Goal: Task Accomplishment & Management: Manage account settings

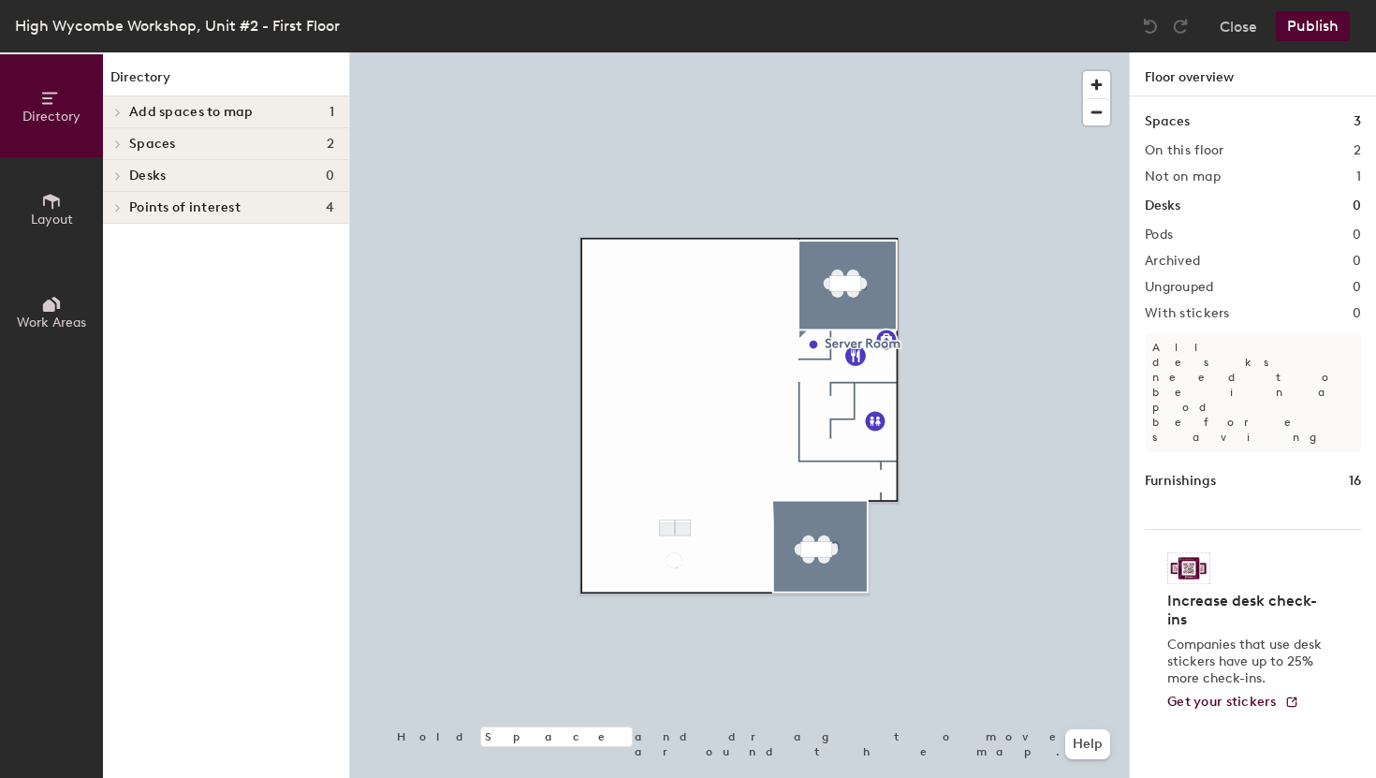
click at [33, 242] on button "Layout" at bounding box center [51, 208] width 103 height 103
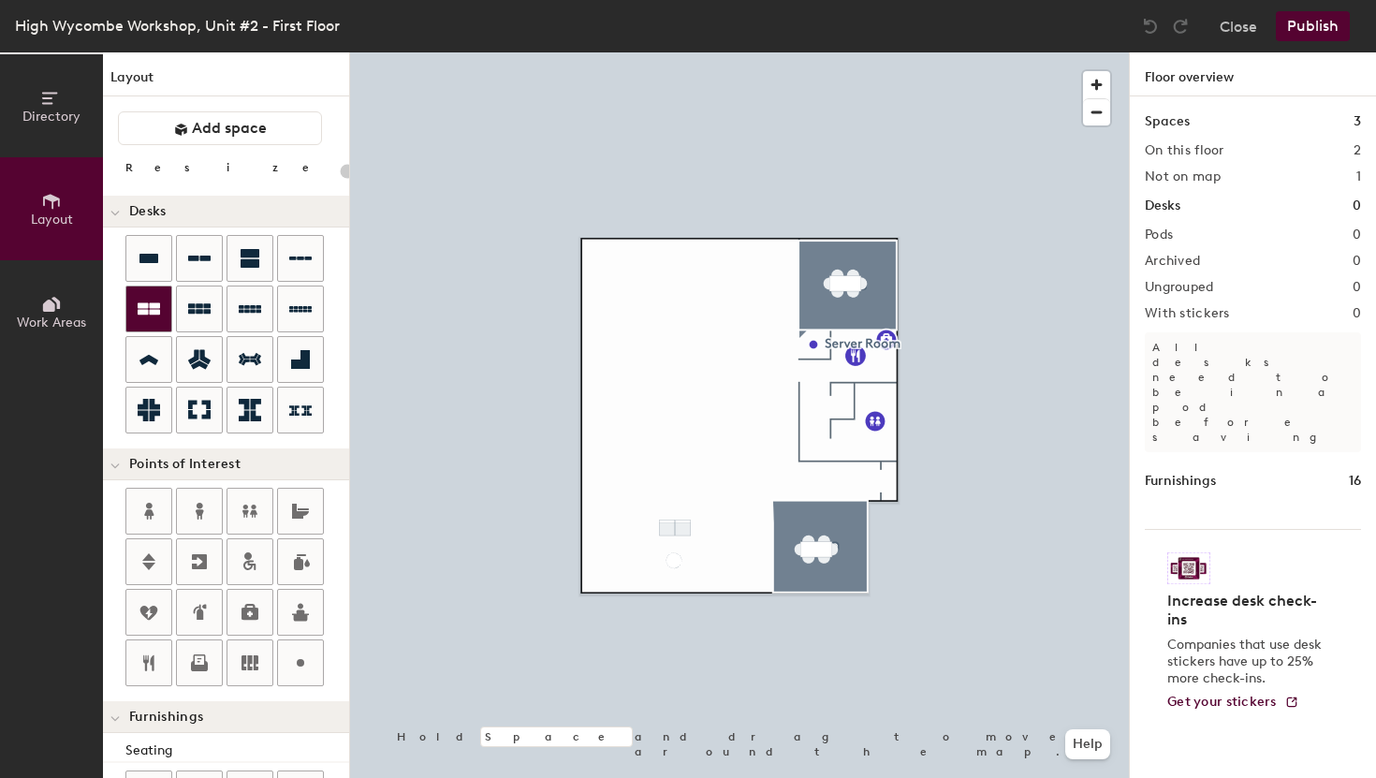
click at [144, 308] on icon at bounding box center [149, 309] width 22 height 12
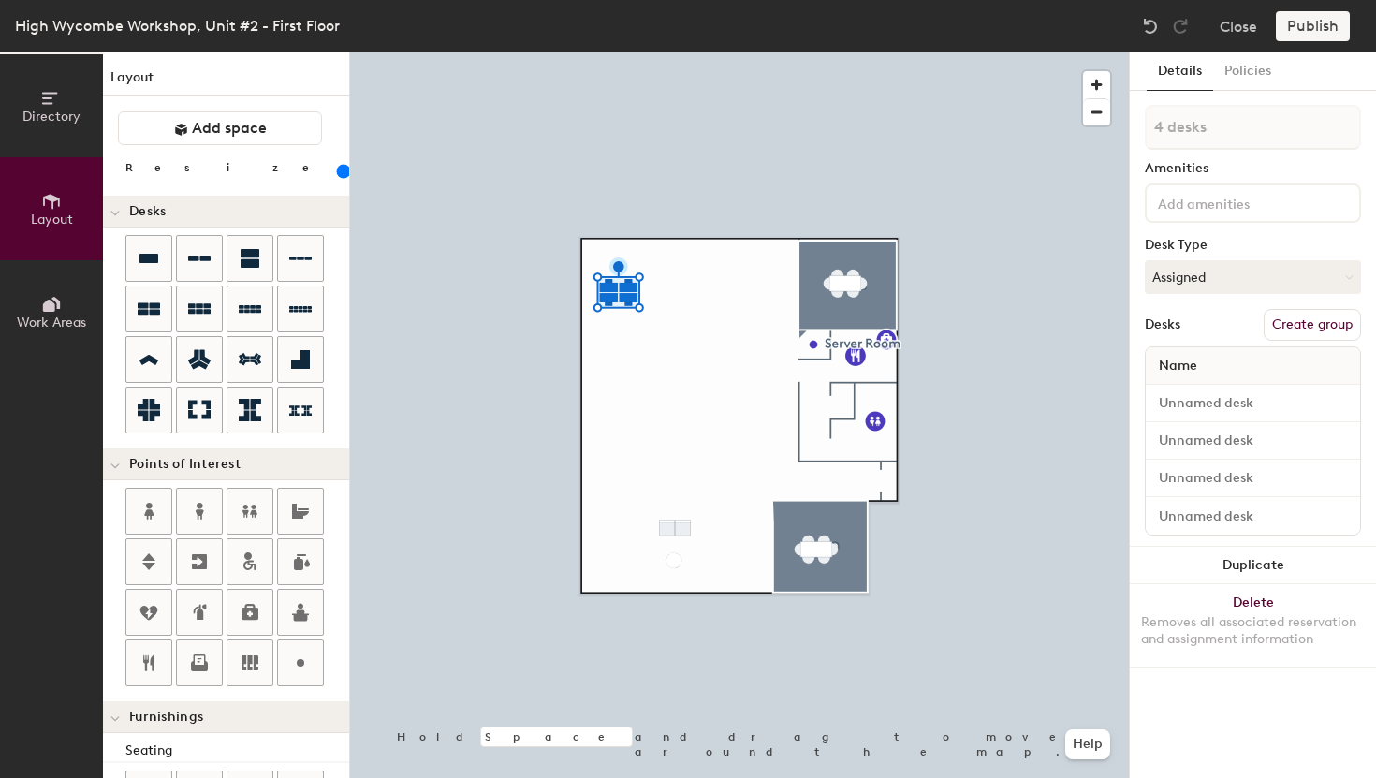
drag, startPoint x: 224, startPoint y: 175, endPoint x: 206, endPoint y: 171, distance: 18.2
click at [340, 171] on input "range" at bounding box center [340, 171] width 0 height 15
click at [817, 52] on div at bounding box center [739, 52] width 779 height 0
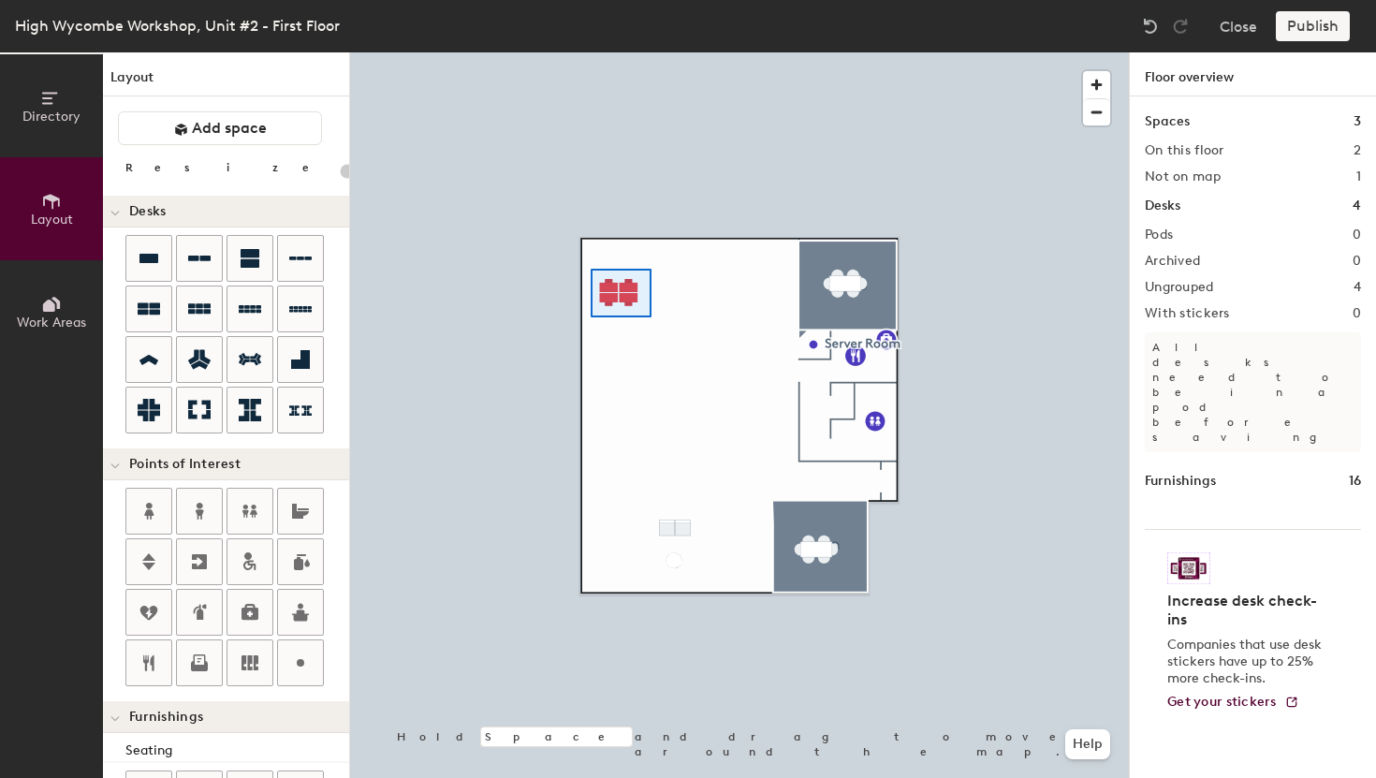
click at [591, 52] on div at bounding box center [739, 52] width 779 height 0
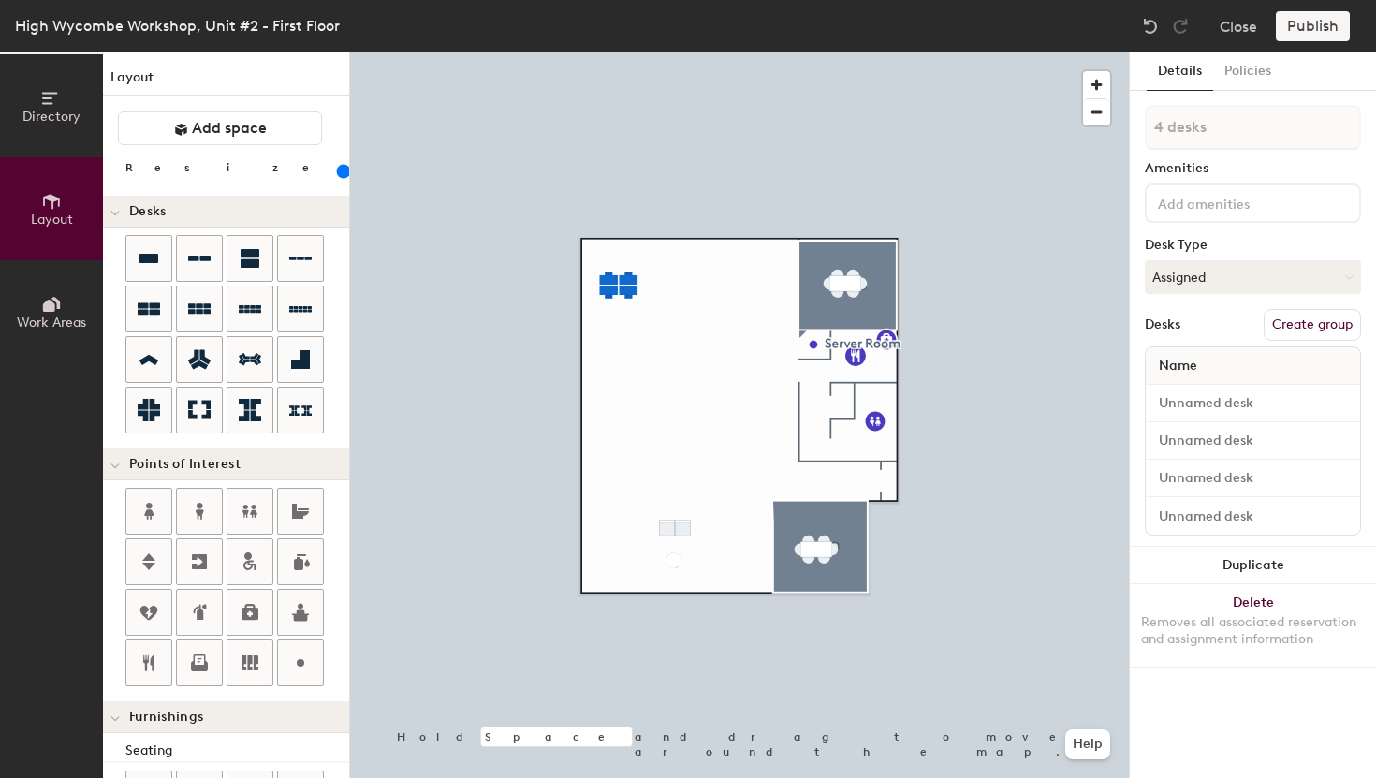
click at [605, 52] on div at bounding box center [739, 52] width 779 height 0
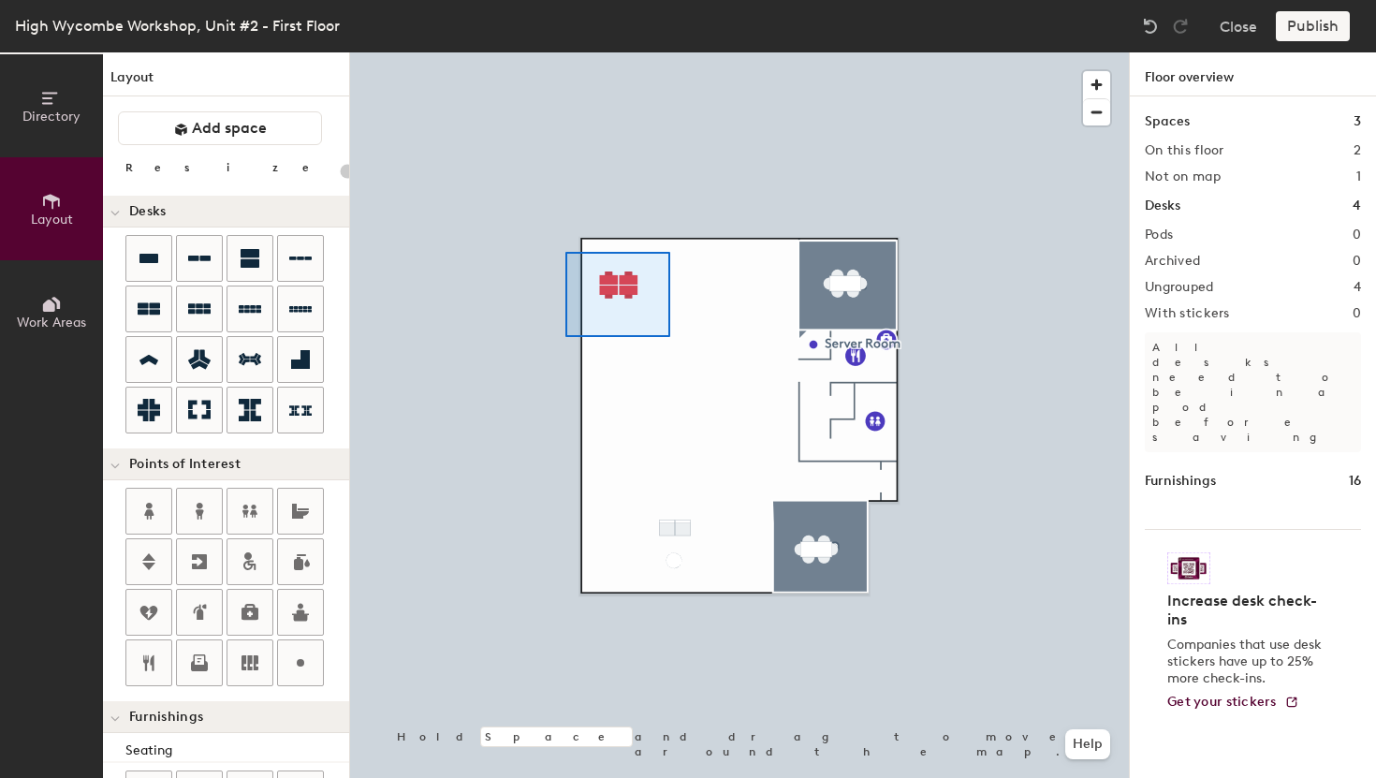
click at [566, 52] on div at bounding box center [739, 52] width 779 height 0
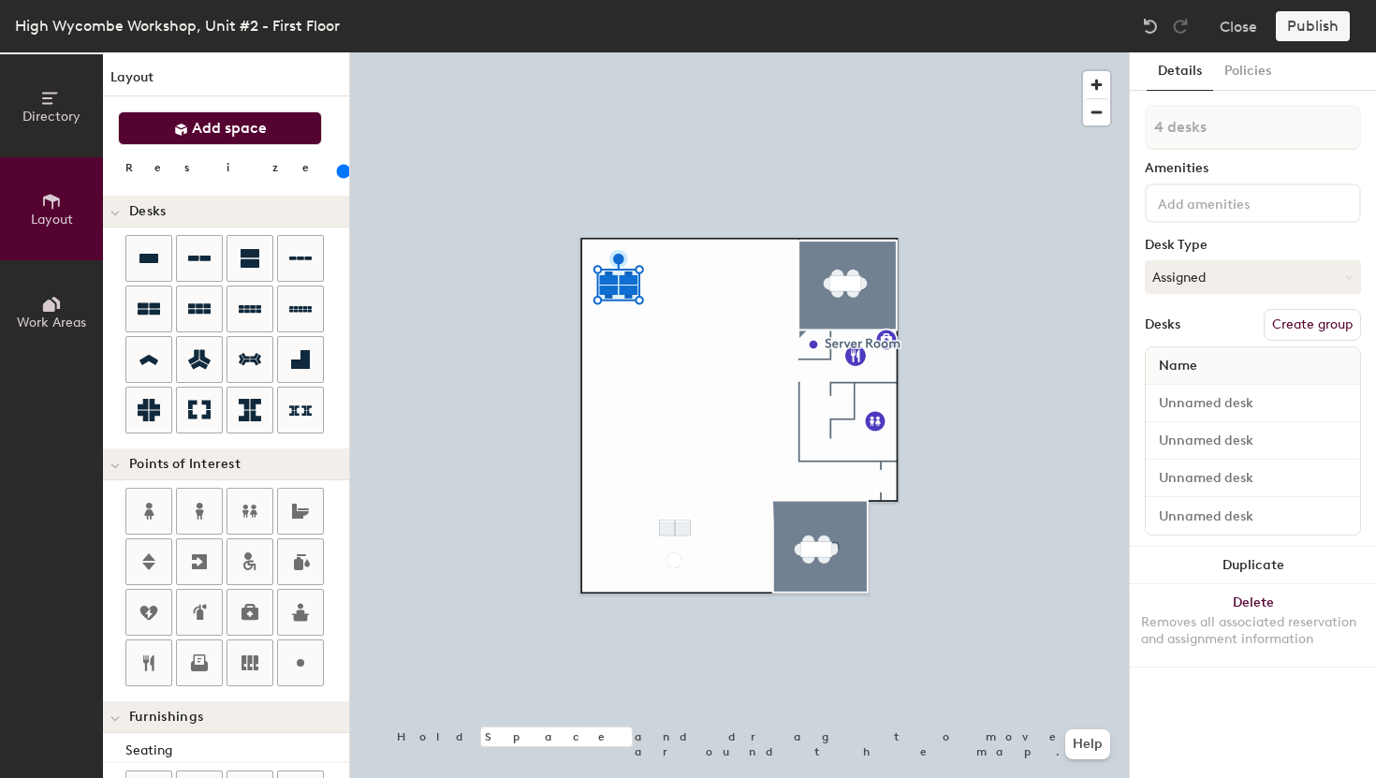
click at [262, 142] on button "Add space" at bounding box center [220, 128] width 204 height 34
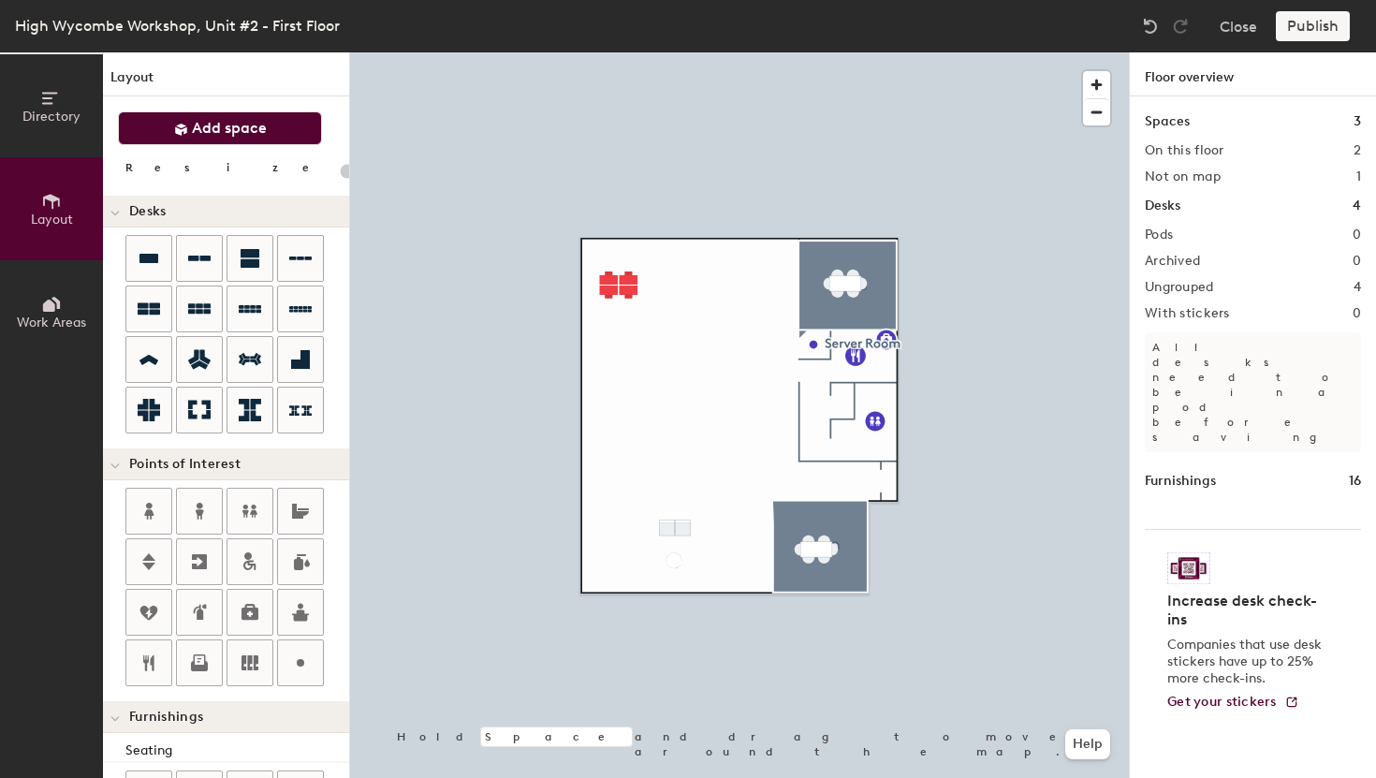
type input "20"
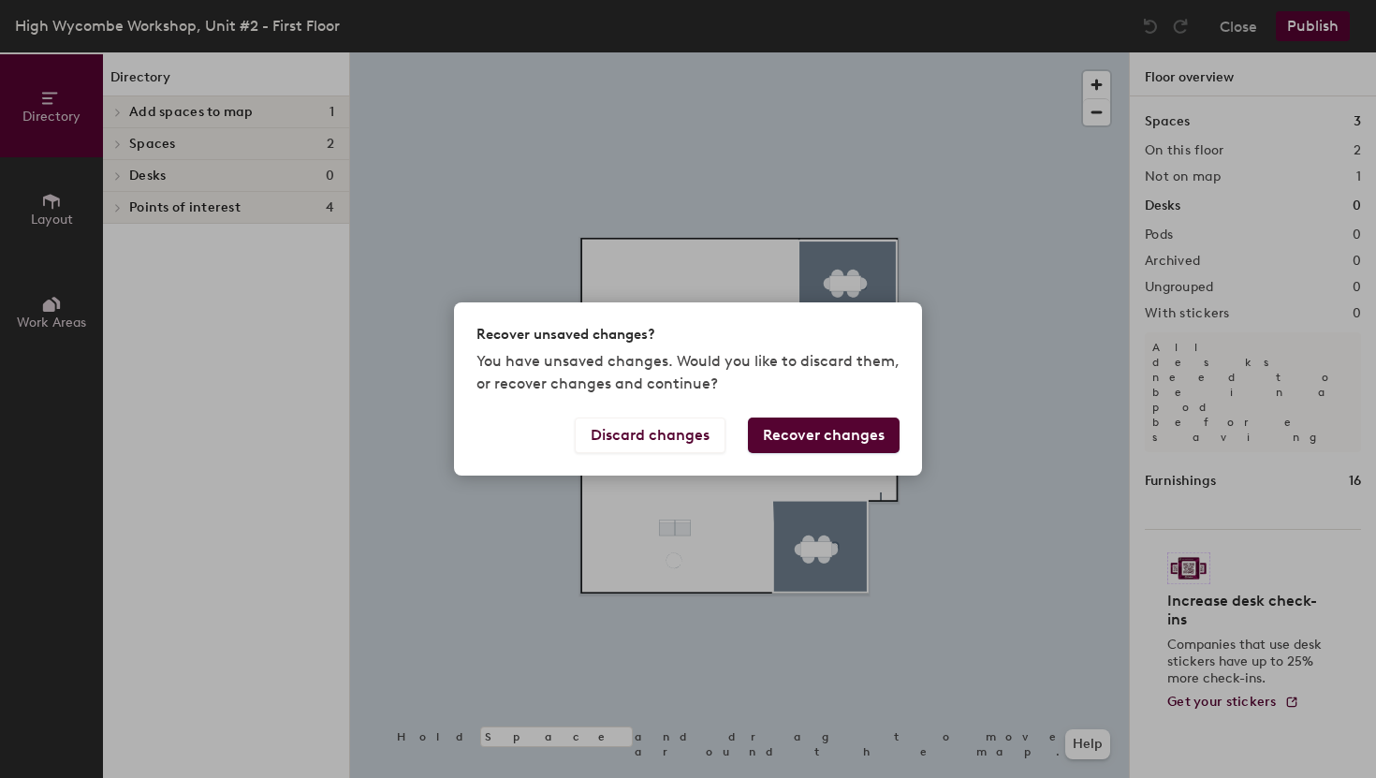
click at [786, 428] on button "Recover changes" at bounding box center [824, 436] width 152 height 36
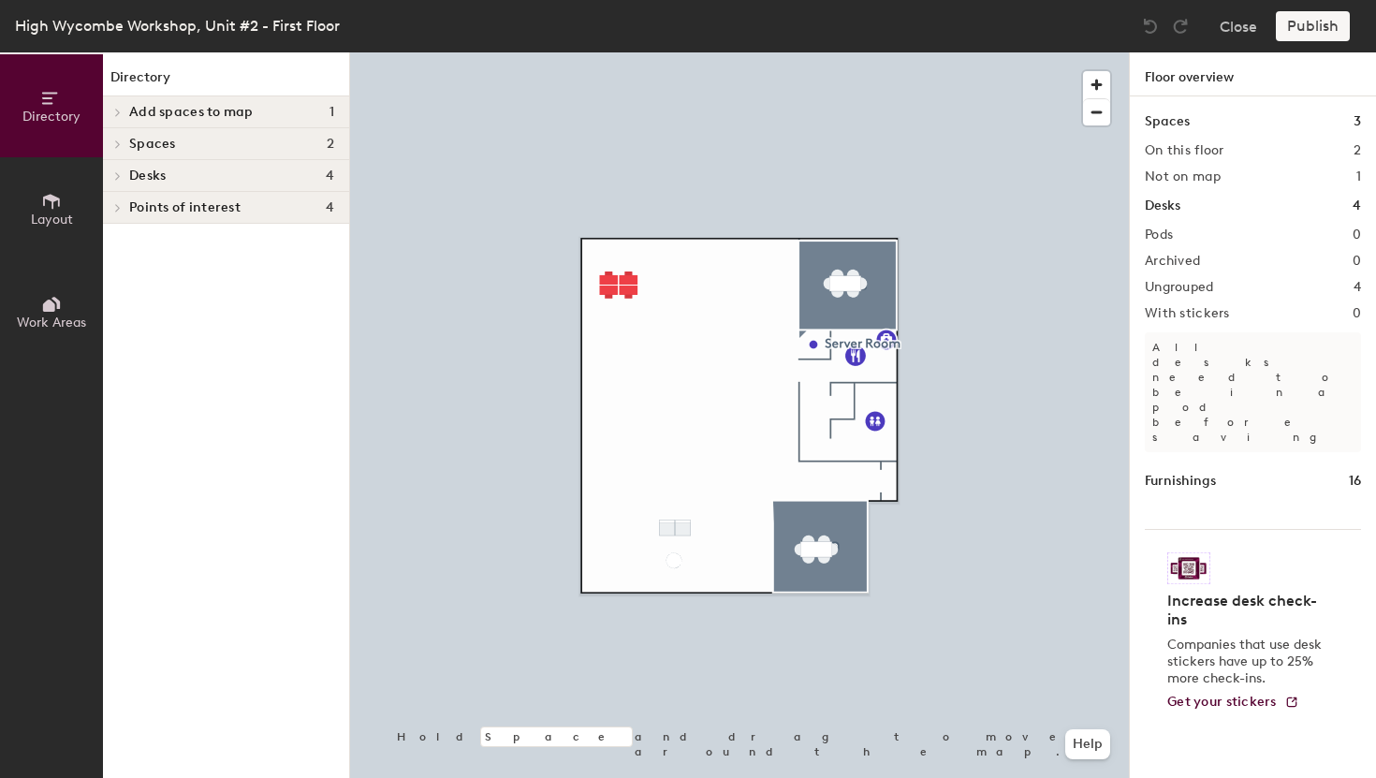
click at [619, 52] on div at bounding box center [739, 52] width 779 height 0
click at [1290, 26] on div "Publish" at bounding box center [1318, 26] width 85 height 30
click at [1316, 40] on div "Publish" at bounding box center [1318, 26] width 85 height 30
click at [1317, 40] on div "Publish" at bounding box center [1318, 26] width 85 height 30
click at [1318, 37] on div "Publish" at bounding box center [1318, 26] width 85 height 30
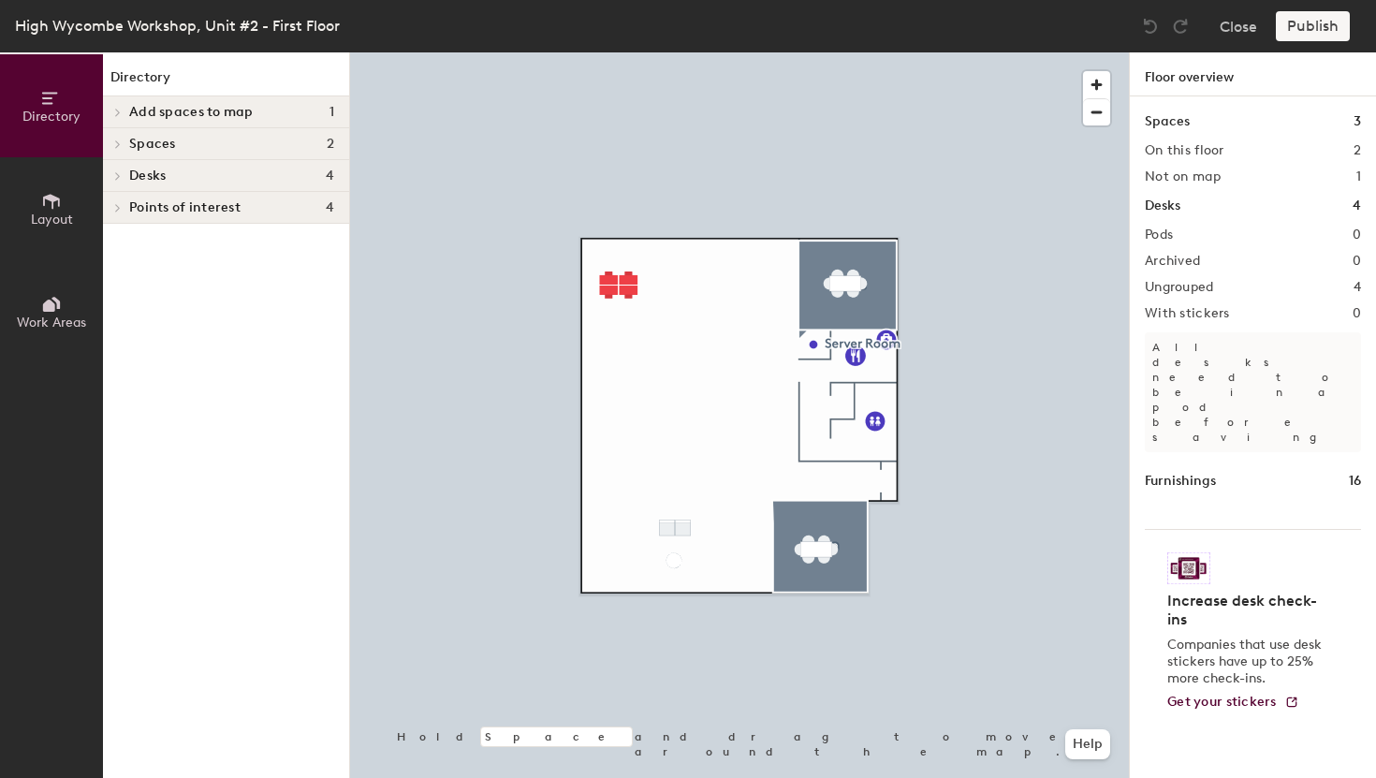
drag, startPoint x: 1318, startPoint y: 37, endPoint x: 1315, endPoint y: 27, distance: 10.1
click at [1318, 36] on div "Publish" at bounding box center [1318, 26] width 85 height 30
click at [1315, 27] on div "Publish" at bounding box center [1318, 26] width 85 height 30
click at [47, 195] on icon at bounding box center [51, 201] width 17 height 15
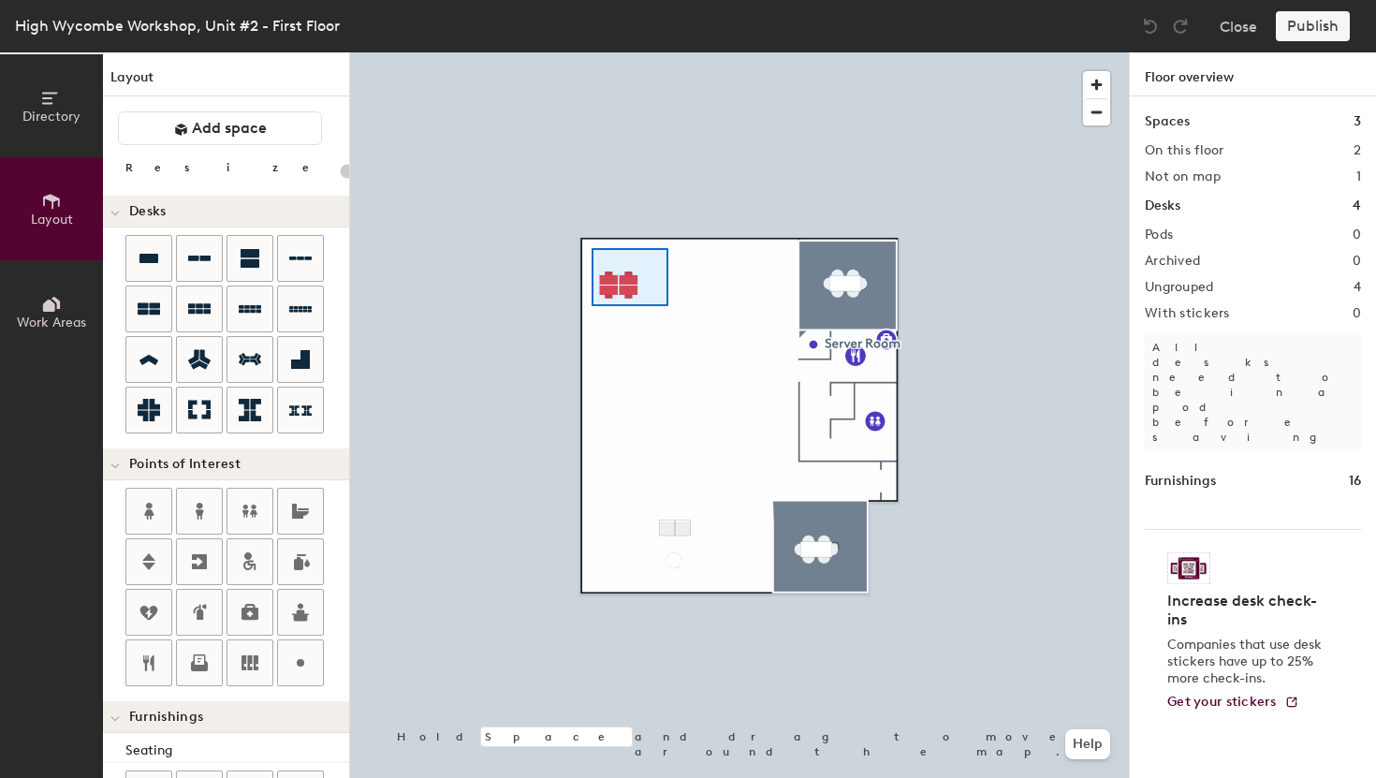
click at [592, 52] on div at bounding box center [739, 52] width 779 height 0
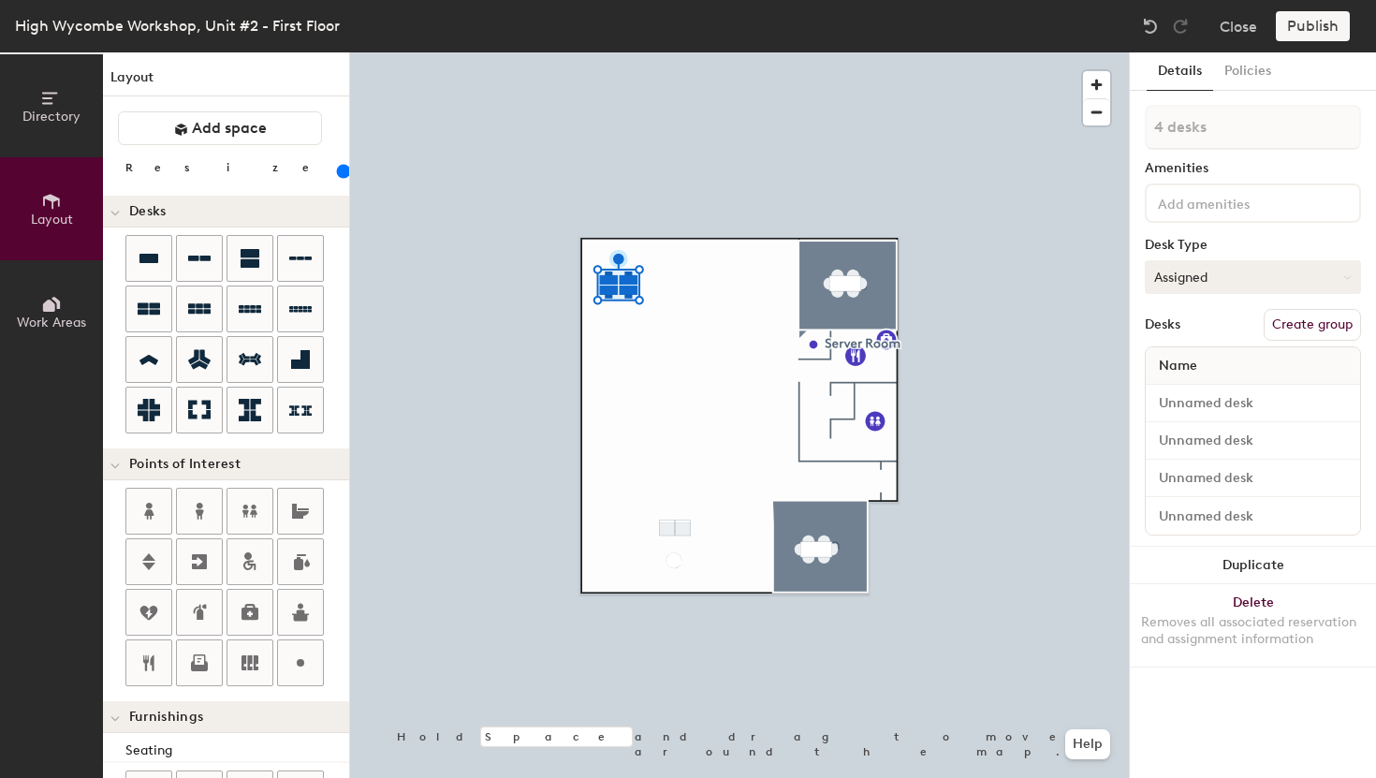
click at [1256, 272] on button "Assigned" at bounding box center [1253, 277] width 216 height 34
click at [1207, 396] on div "Hoteled" at bounding box center [1239, 391] width 187 height 28
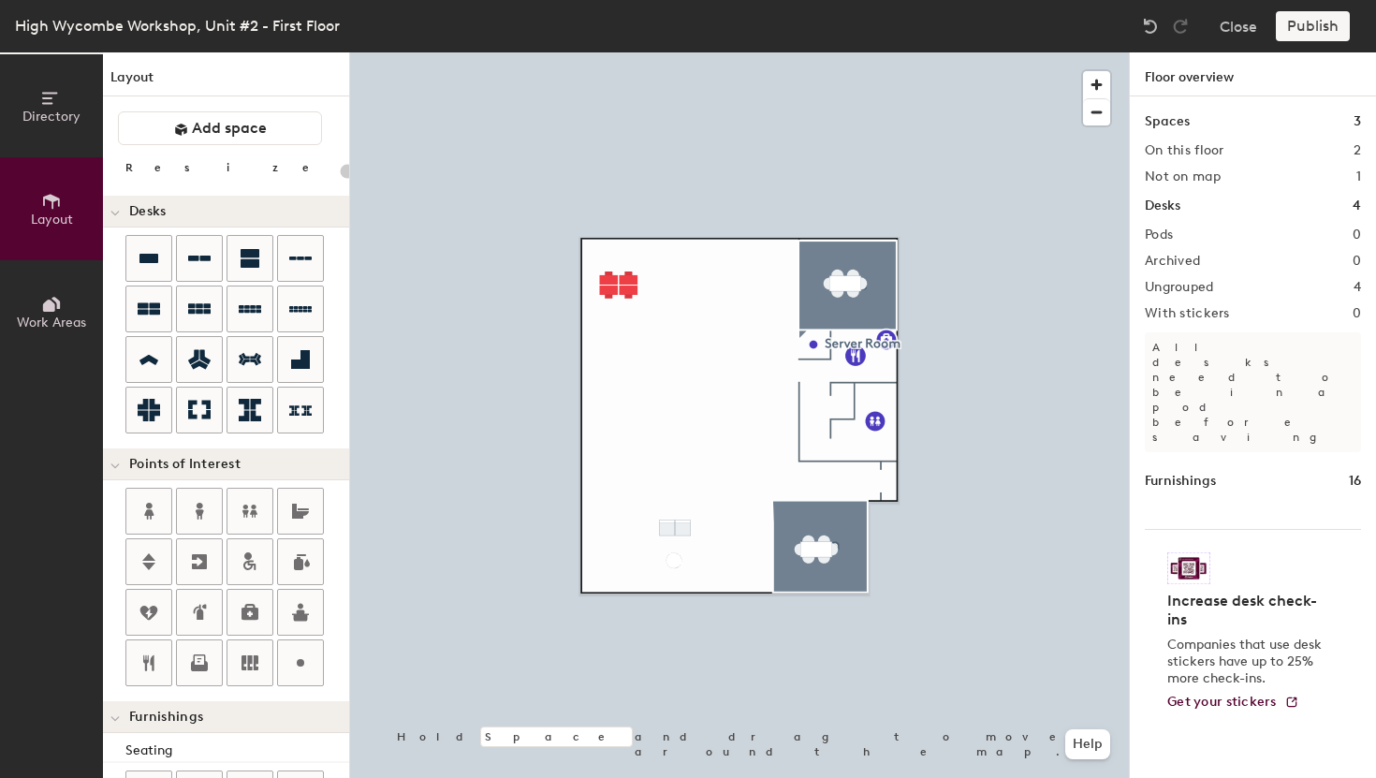
type input "160"
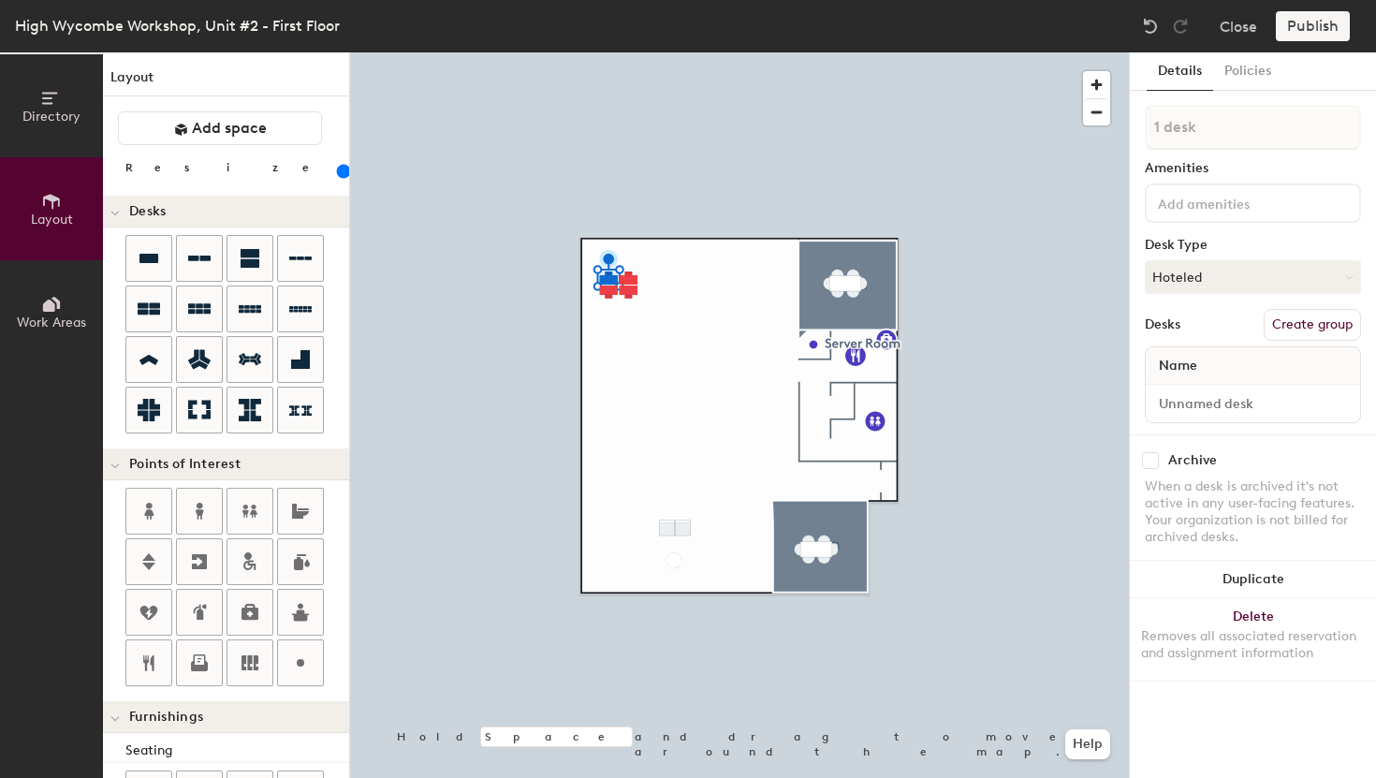
click at [1226, 354] on div "Name" at bounding box center [1253, 365] width 214 height 37
click at [1225, 364] on div "Name" at bounding box center [1253, 365] width 214 height 37
click at [1225, 368] on div "Name" at bounding box center [1253, 365] width 214 height 37
click at [1234, 406] on input at bounding box center [1253, 403] width 207 height 26
type input "Desk 1"
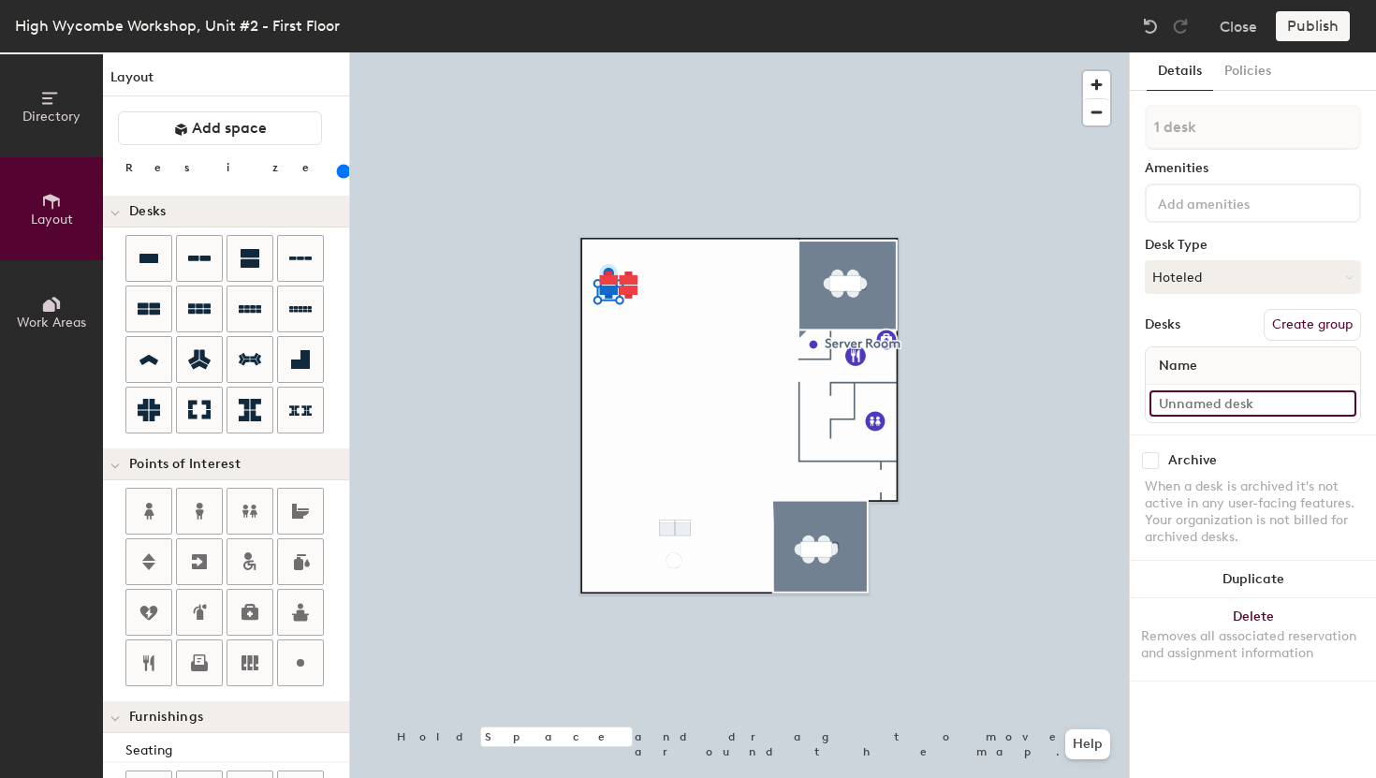
click at [1214, 402] on input at bounding box center [1253, 403] width 207 height 26
type input "Desk 2"
click at [628, 52] on div at bounding box center [739, 52] width 779 height 0
click at [1195, 356] on span "Name" at bounding box center [1178, 366] width 57 height 34
click at [1224, 398] on input at bounding box center [1253, 403] width 207 height 26
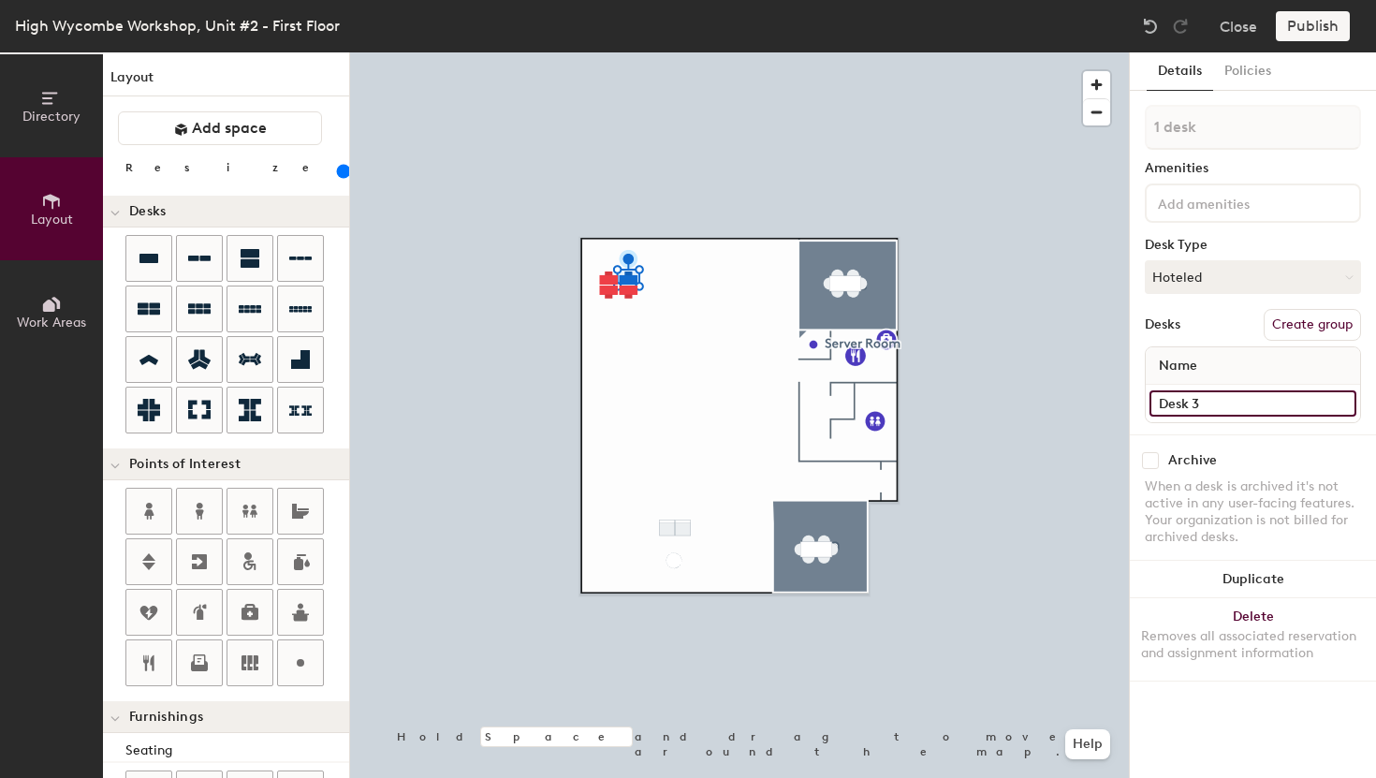
type input "Desk 3"
click at [1242, 403] on input at bounding box center [1253, 403] width 207 height 26
type input "Desk 4"
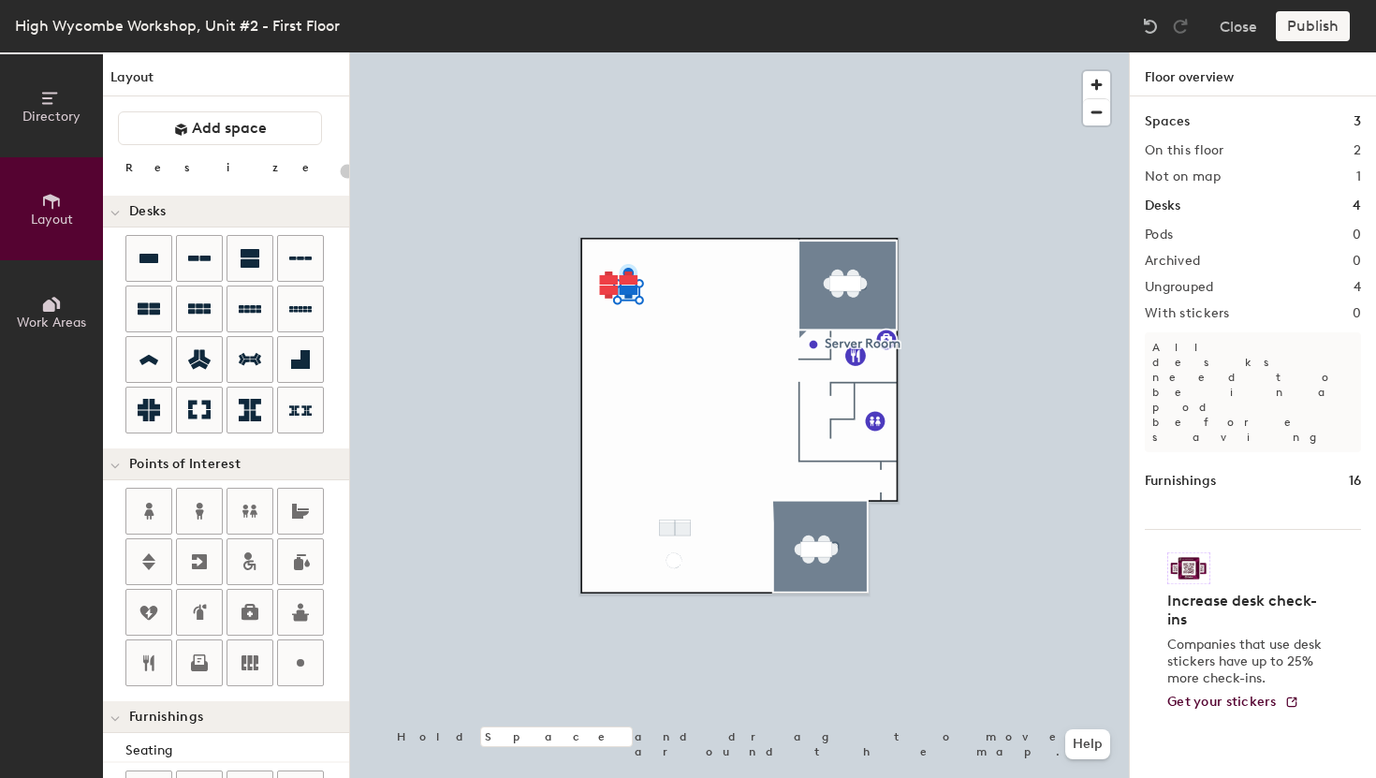
click at [1301, 36] on div "Publish" at bounding box center [1318, 26] width 85 height 30
click at [1305, 26] on div "Publish" at bounding box center [1318, 26] width 85 height 30
click at [653, 52] on div at bounding box center [739, 52] width 779 height 0
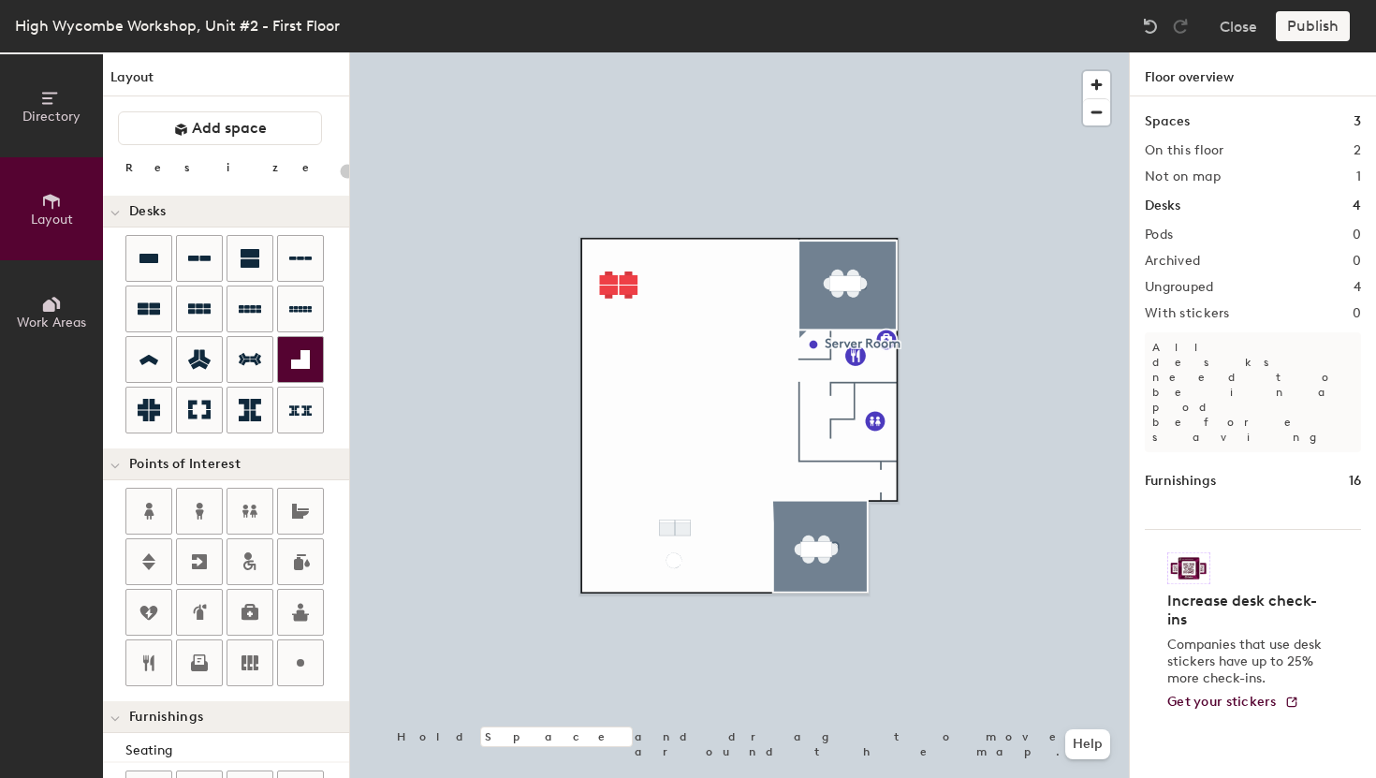
click at [607, 52] on div at bounding box center [739, 52] width 779 height 0
click at [576, 52] on div at bounding box center [739, 52] width 779 height 0
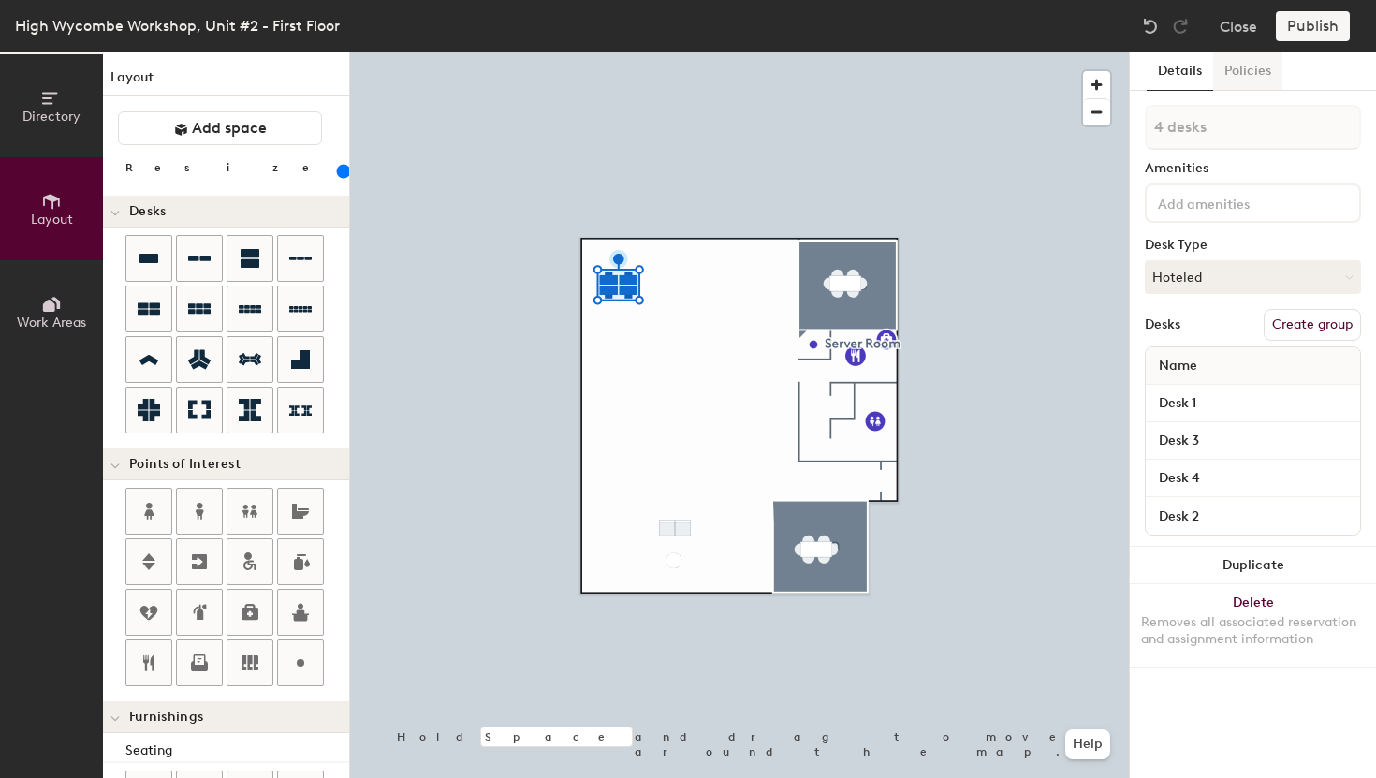
click at [1230, 74] on button "Policies" at bounding box center [1247, 71] width 69 height 38
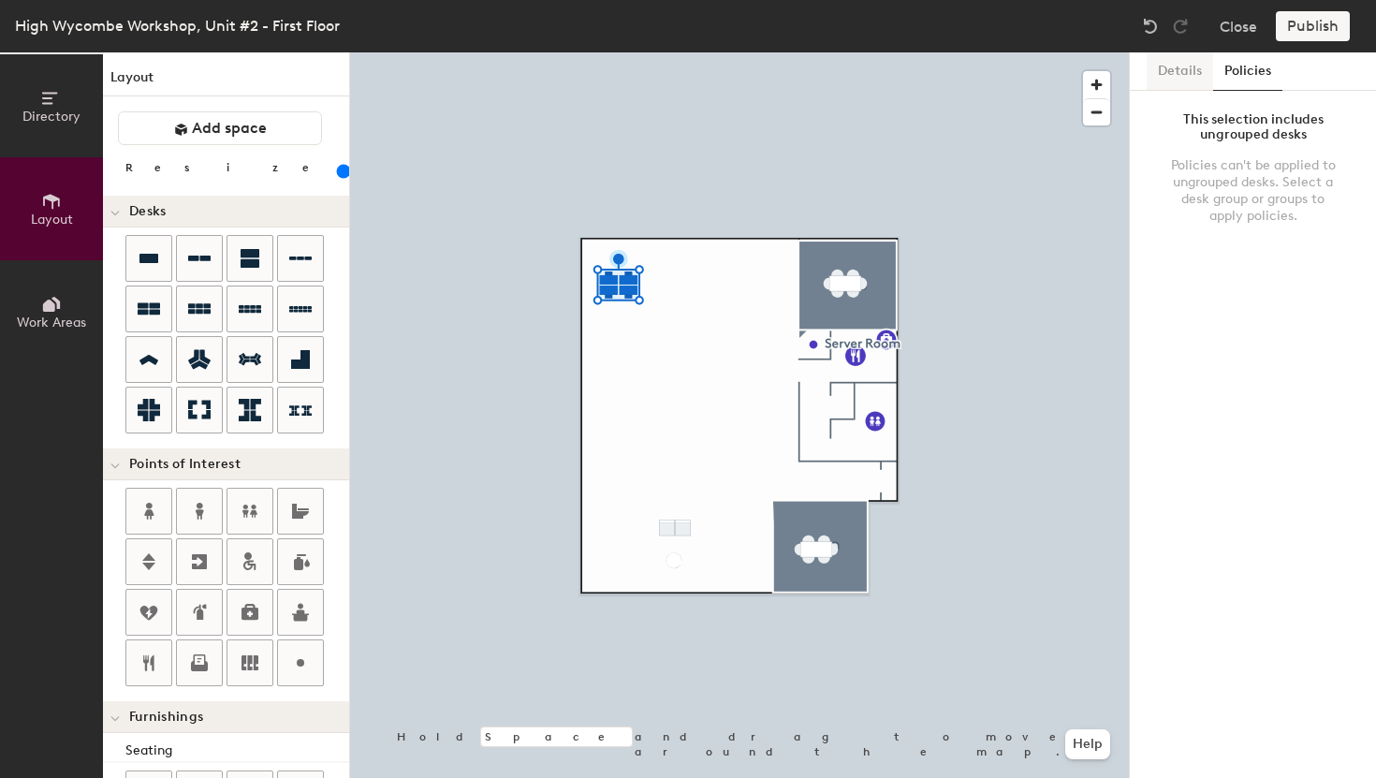
click at [1179, 78] on button "Details" at bounding box center [1180, 71] width 66 height 38
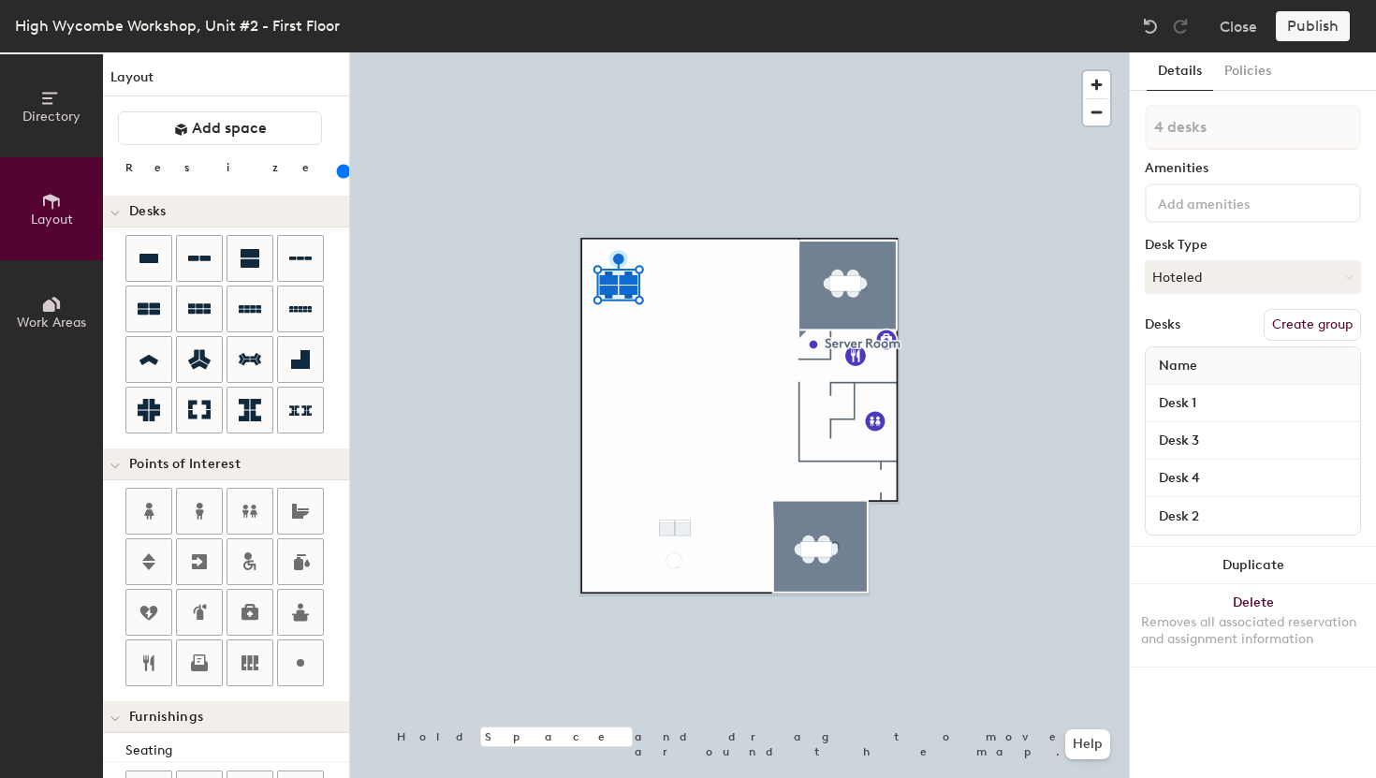
click at [1298, 319] on button "Create group" at bounding box center [1312, 325] width 97 height 32
click at [1327, 23] on button "Publish" at bounding box center [1313, 26] width 74 height 30
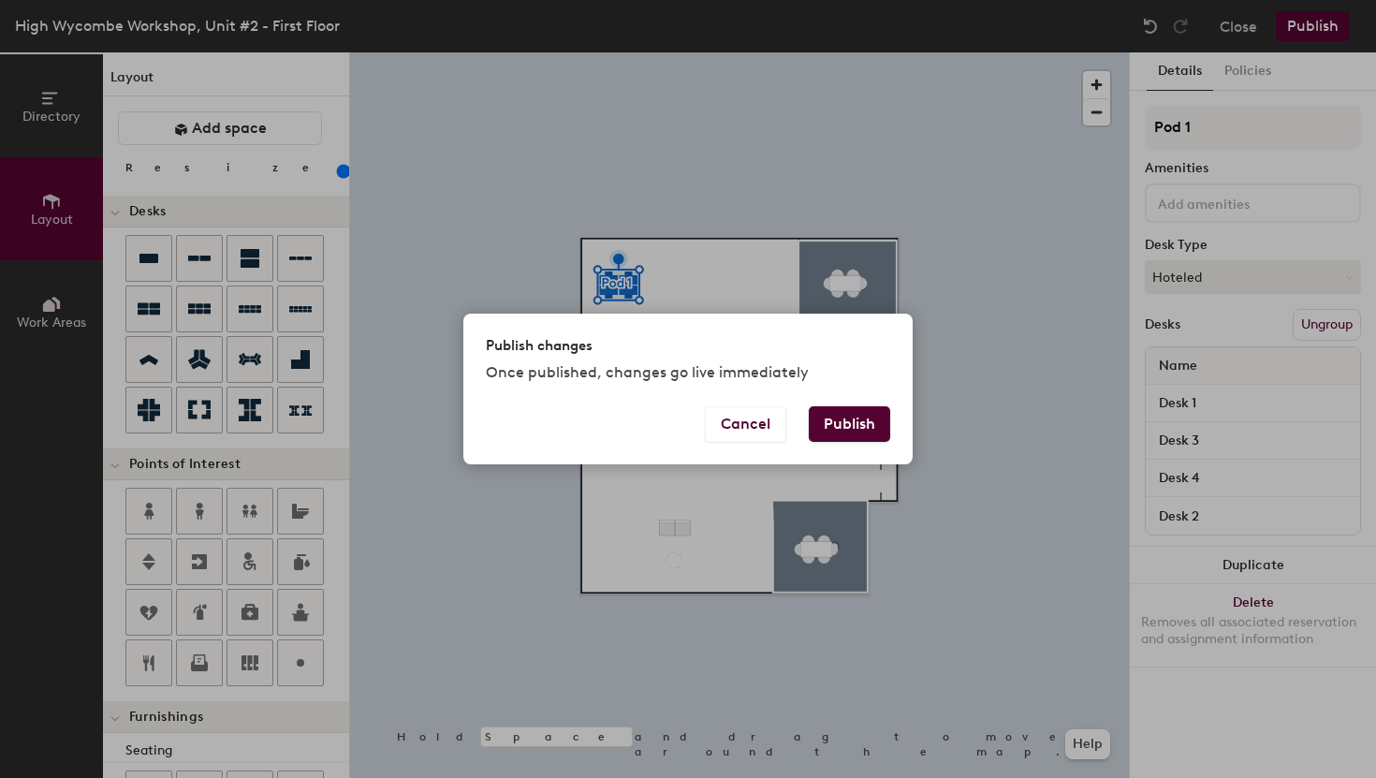
click at [848, 417] on button "Publish" at bounding box center [849, 424] width 81 height 36
type input "20"
